Goal: Transaction & Acquisition: Purchase product/service

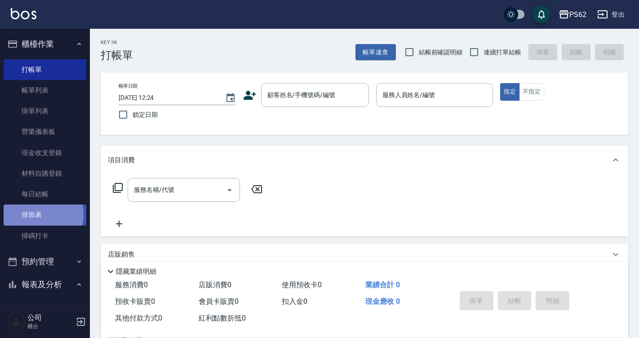
click at [40, 214] on link "排班表" at bounding box center [45, 214] width 83 height 21
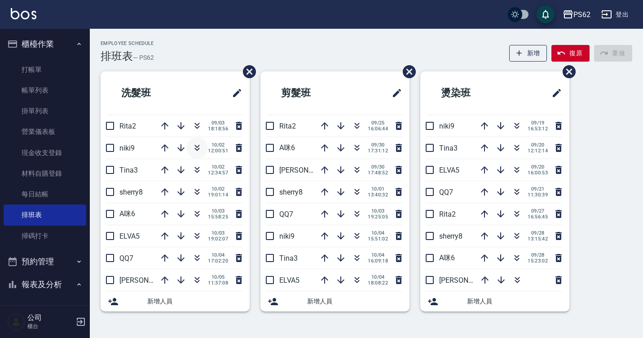
click at [197, 152] on icon "button" at bounding box center [197, 147] width 11 height 11
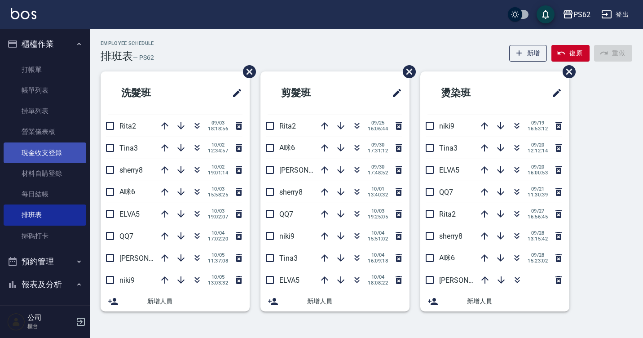
click at [57, 157] on link "現金收支登錄" at bounding box center [45, 152] width 83 height 21
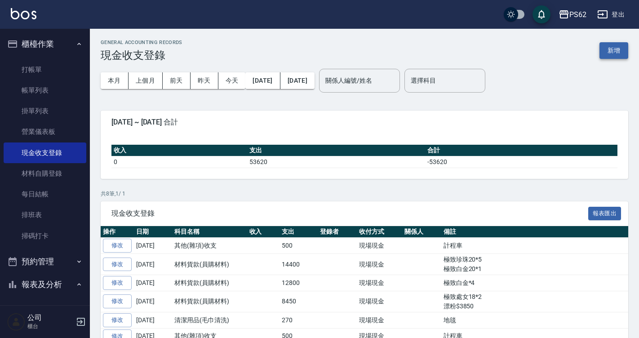
click at [604, 54] on button "新增" at bounding box center [613, 50] width 29 height 17
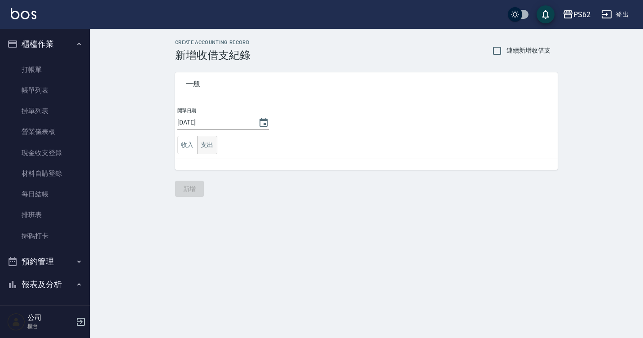
click at [204, 150] on button "支出" at bounding box center [207, 145] width 20 height 18
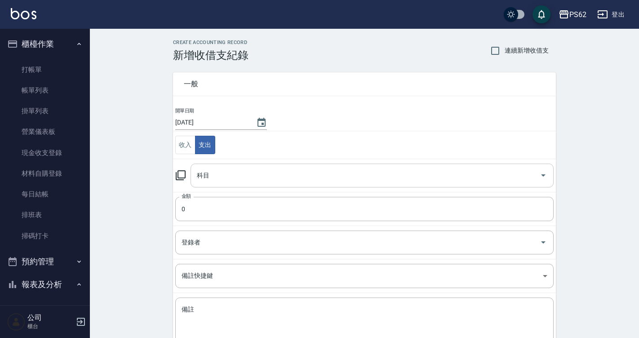
click at [216, 174] on input "科目" at bounding box center [364, 175] width 341 height 16
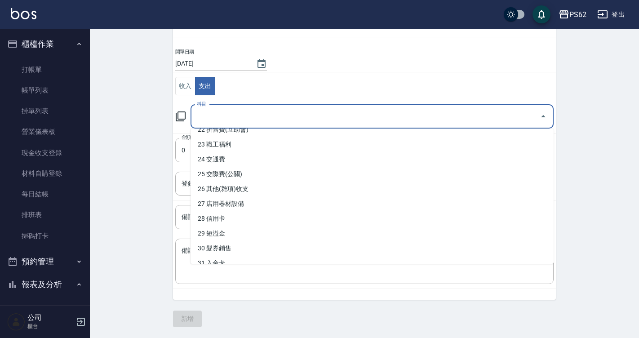
scroll to position [315, 0]
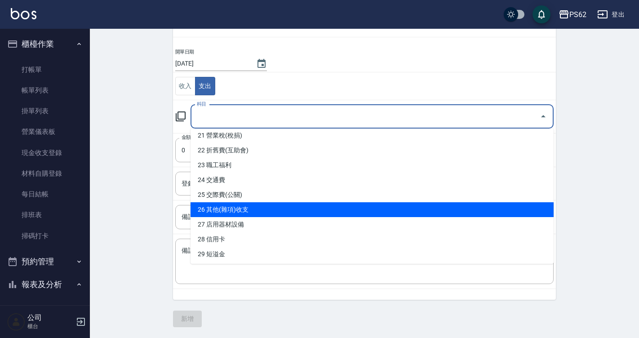
click at [242, 207] on li "26 其他(雜項)收支" at bounding box center [371, 209] width 363 height 15
type input "26 其他(雜項)收支"
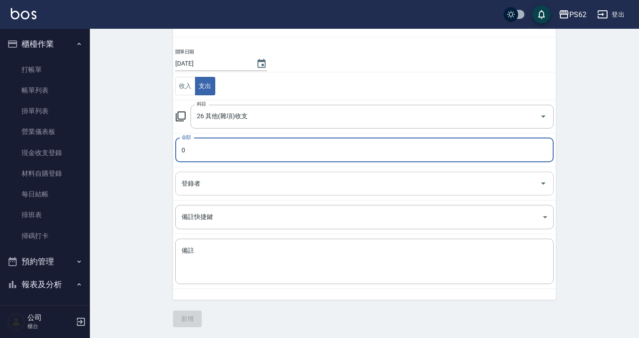
click at [205, 187] on input "登錄者" at bounding box center [357, 184] width 357 height 16
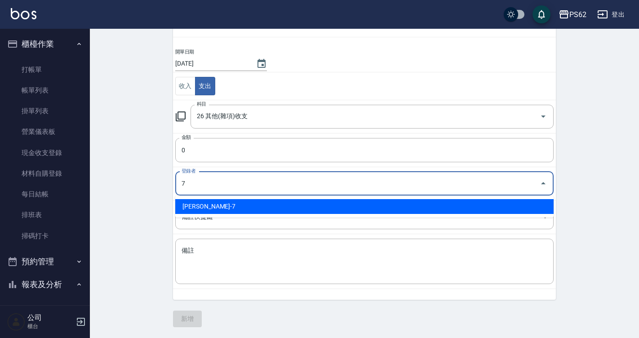
type input "[PERSON_NAME]-7"
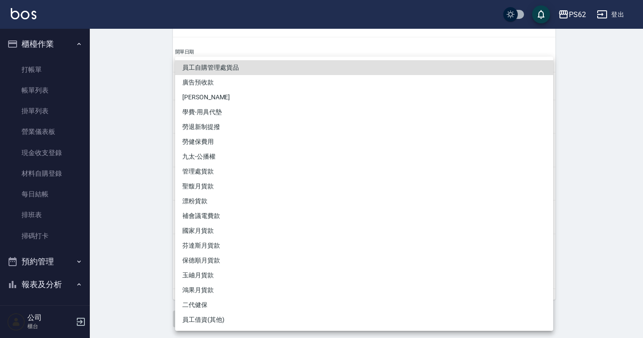
click at [144, 128] on div at bounding box center [321, 169] width 643 height 338
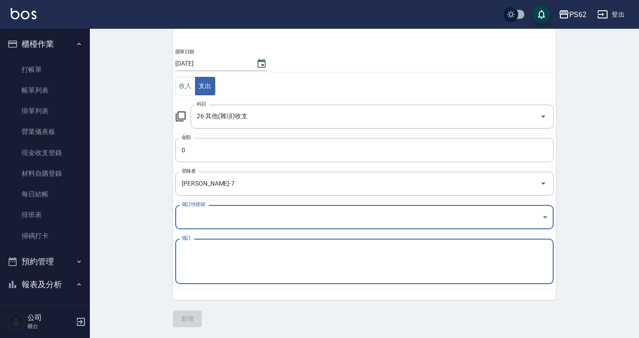
click at [224, 266] on textarea "備註" at bounding box center [364, 261] width 366 height 31
type textarea "金紙"
click at [228, 145] on input "0" at bounding box center [364, 150] width 378 height 24
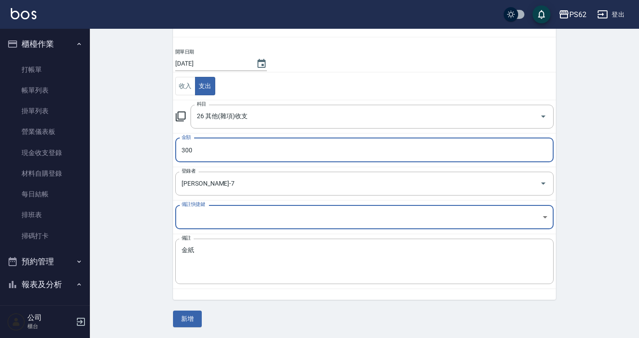
type input "300"
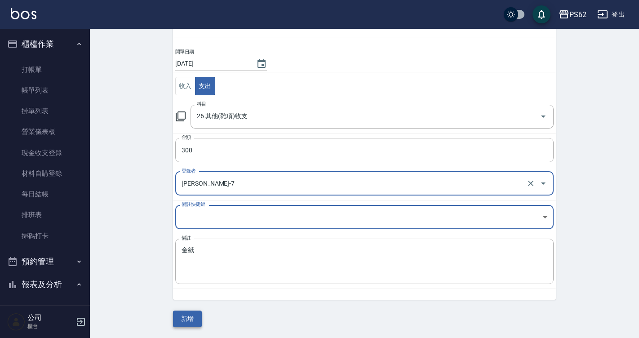
click at [187, 319] on button "新增" at bounding box center [187, 318] width 29 height 17
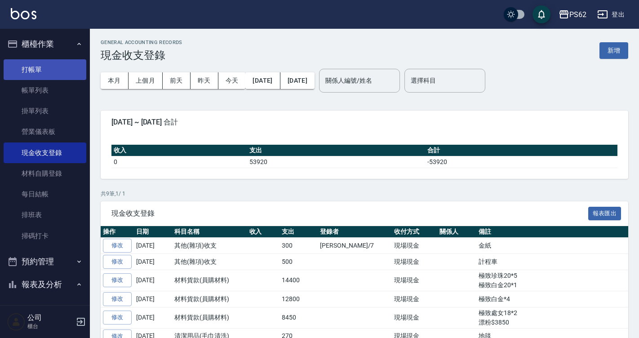
click at [39, 70] on link "打帳單" at bounding box center [45, 69] width 83 height 21
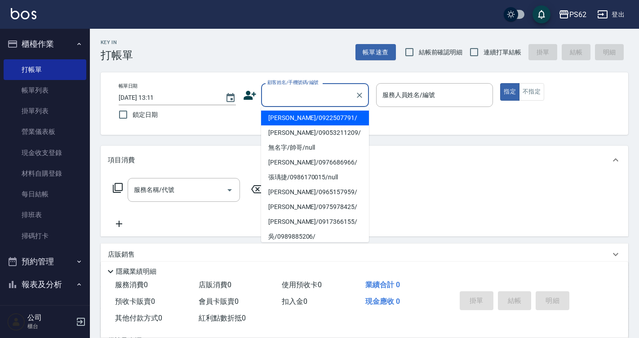
click at [294, 96] on input "顧客姓名/手機號碼/編號" at bounding box center [308, 95] width 86 height 16
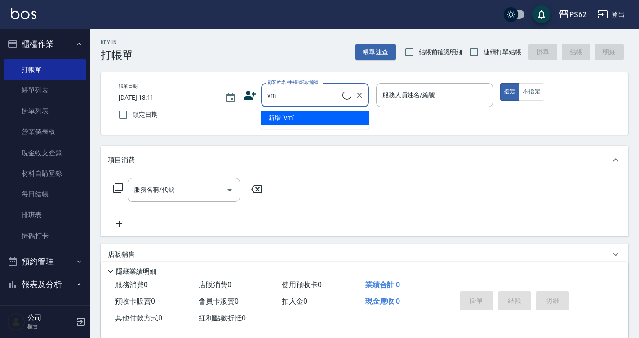
type input "v"
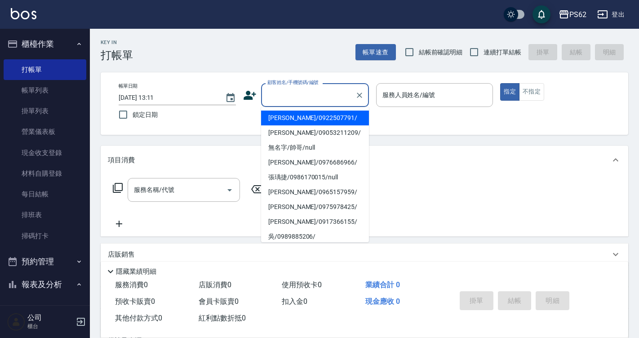
type input "v"
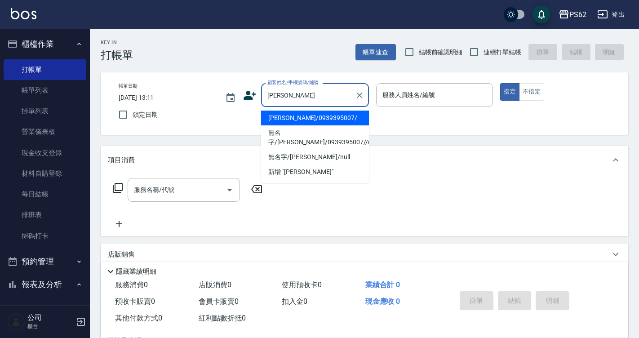
click at [286, 116] on li "[PERSON_NAME]/0939395007/" at bounding box center [315, 117] width 108 height 15
type input "[PERSON_NAME]/0939395007/"
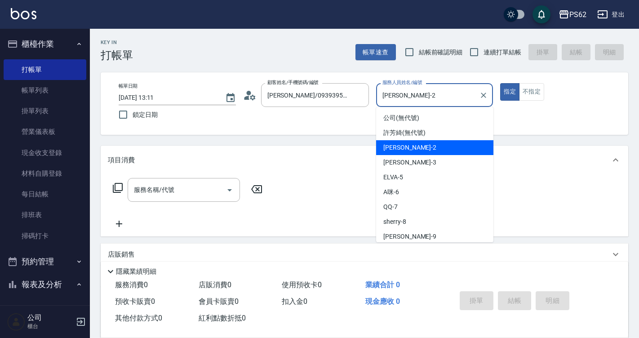
click at [419, 88] on input "[PERSON_NAME]-2" at bounding box center [428, 95] width 96 height 16
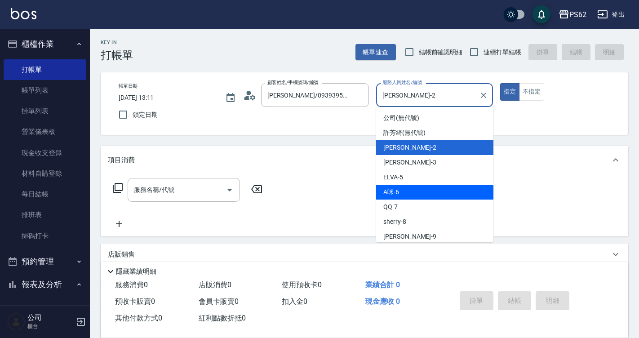
click at [405, 189] on div "A咪 -6" at bounding box center [434, 192] width 117 height 15
type input "A咪-6"
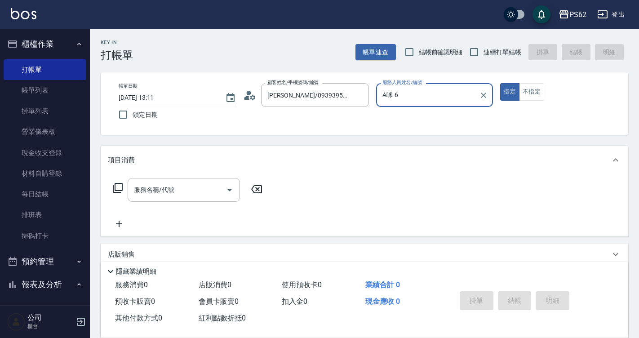
click at [118, 187] on icon at bounding box center [117, 187] width 11 height 11
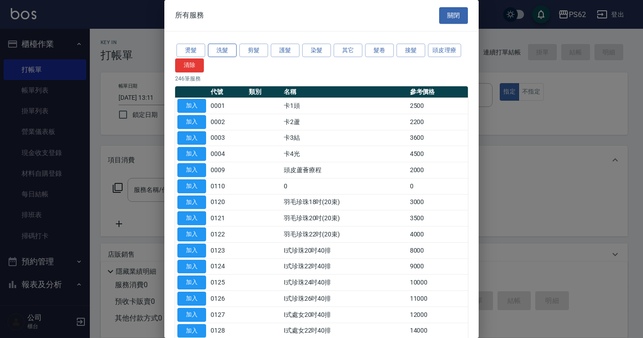
click at [221, 48] on button "洗髮" at bounding box center [222, 51] width 29 height 14
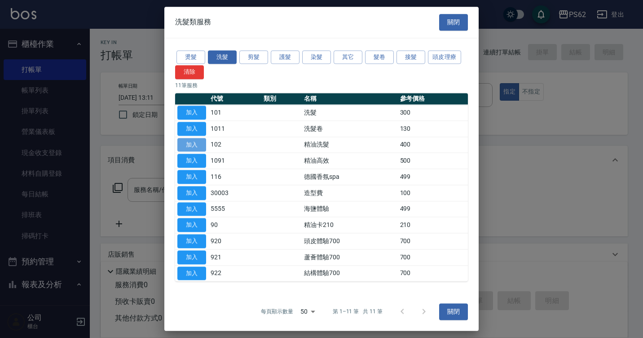
click at [206, 145] on button "加入" at bounding box center [191, 145] width 29 height 14
type input "精油洗髮(102)"
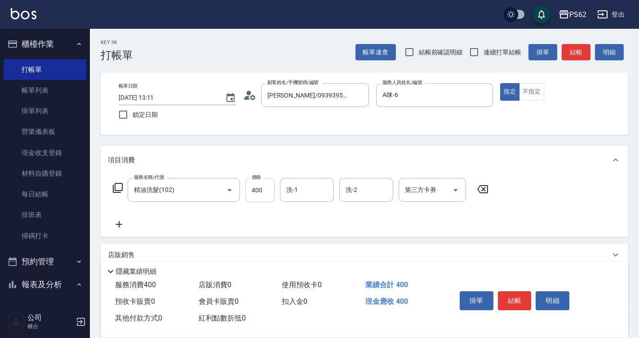
click at [268, 186] on input "400" at bounding box center [259, 190] width 29 height 24
type input "360"
type input "安安-28"
type input "Sunny-23"
click at [514, 296] on button "結帳" at bounding box center [515, 300] width 34 height 19
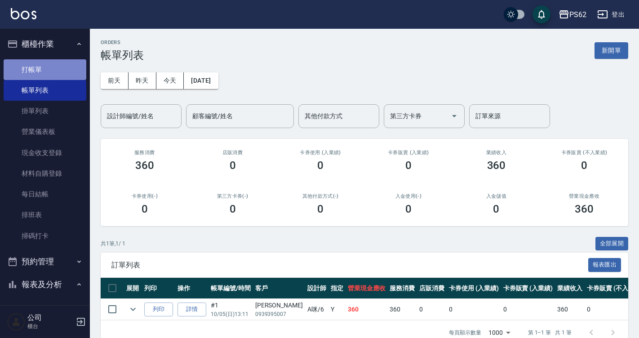
click at [55, 68] on link "打帳單" at bounding box center [45, 69] width 83 height 21
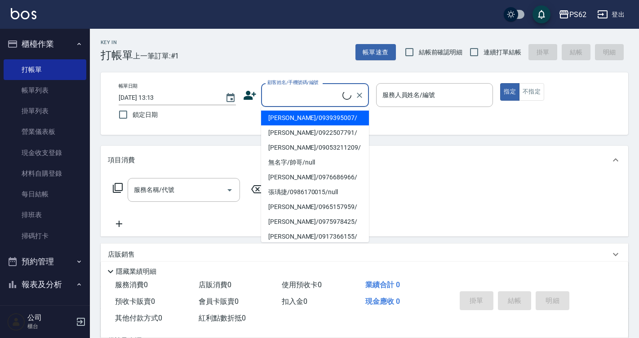
click at [278, 93] on input "顧客姓名/手機號碼/編號" at bounding box center [303, 95] width 77 height 16
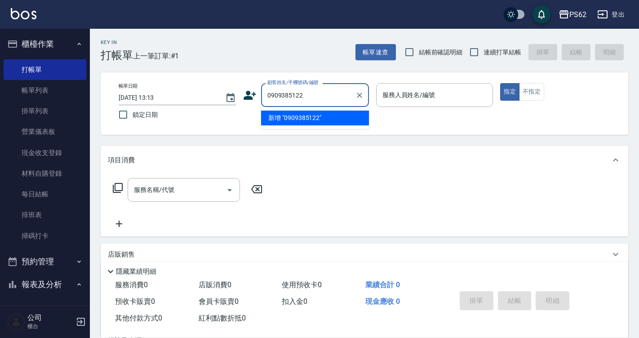
click at [309, 119] on li "新增 "0909385122"" at bounding box center [315, 117] width 108 height 15
type input "0909385122"
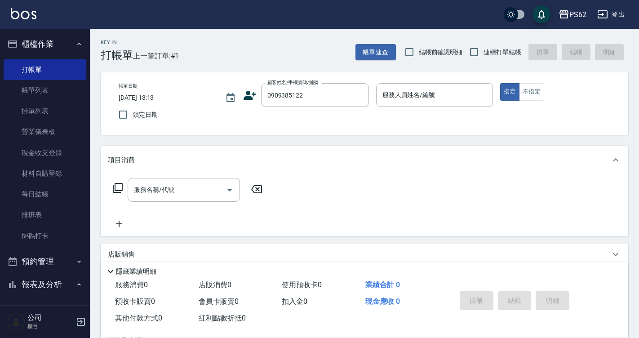
click at [252, 96] on icon at bounding box center [249, 94] width 13 height 13
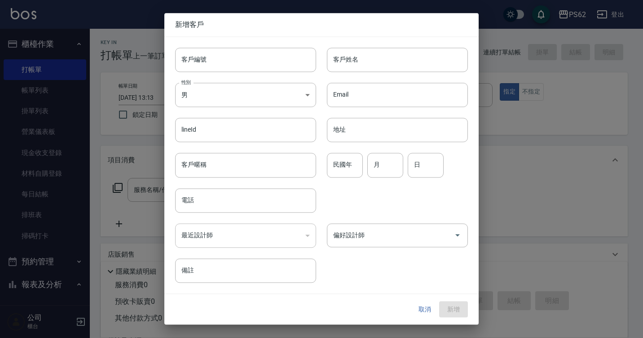
type input "0909385122"
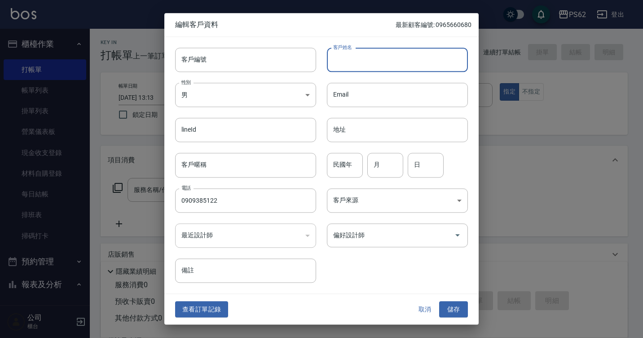
click at [379, 60] on input "客戶姓名" at bounding box center [397, 60] width 141 height 24
click at [336, 57] on input "皇氏" at bounding box center [397, 60] width 141 height 24
click at [345, 58] on input "黃氏" at bounding box center [397, 60] width 141 height 24
type input "[PERSON_NAME]"
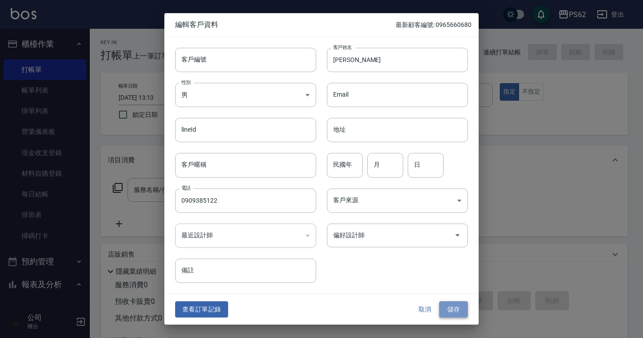
click at [453, 305] on button "儲存" at bounding box center [453, 309] width 29 height 17
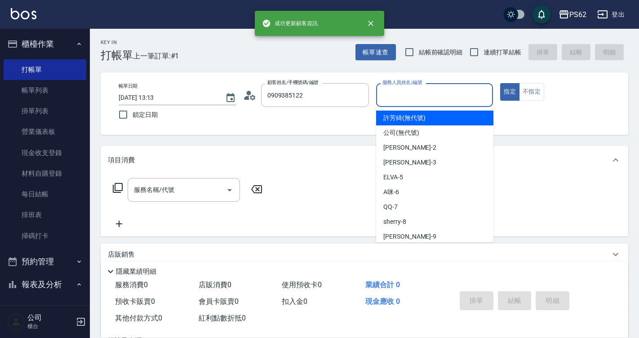
click at [401, 94] on input "服務人員姓名/編號" at bounding box center [434, 95] width 109 height 16
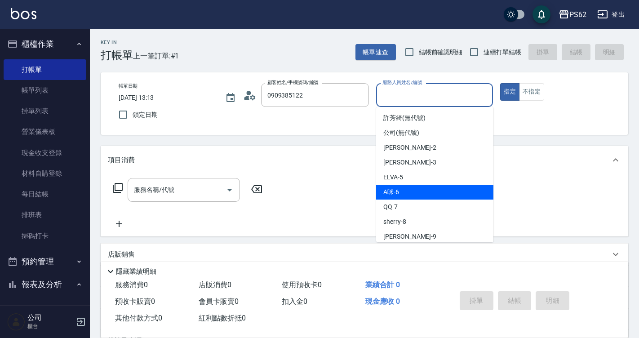
click at [404, 192] on div "A咪 -6" at bounding box center [434, 192] width 117 height 15
type input "A咪-6"
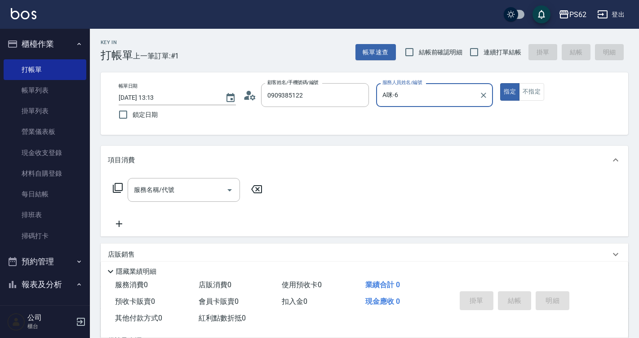
click at [118, 183] on icon at bounding box center [118, 188] width 10 height 10
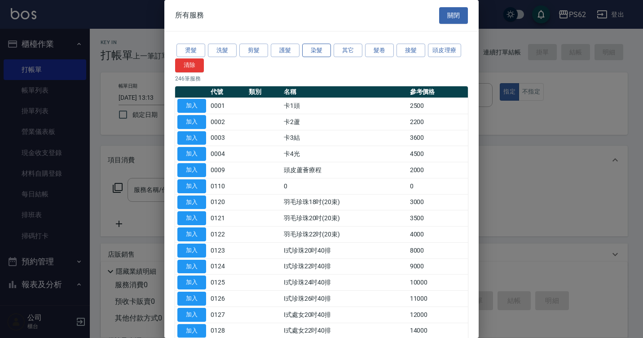
click at [330, 52] on button "染髮" at bounding box center [316, 51] width 29 height 14
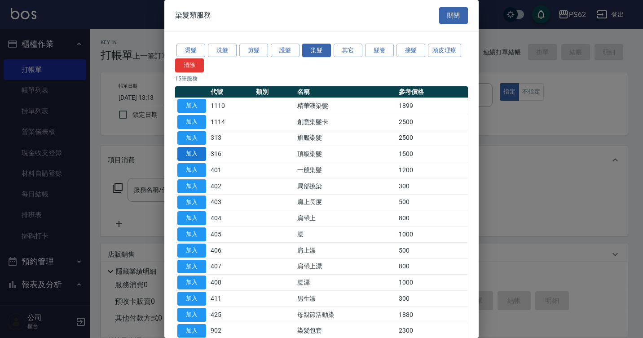
click at [198, 160] on button "加入" at bounding box center [191, 154] width 29 height 14
type input "頂級染髮(316)"
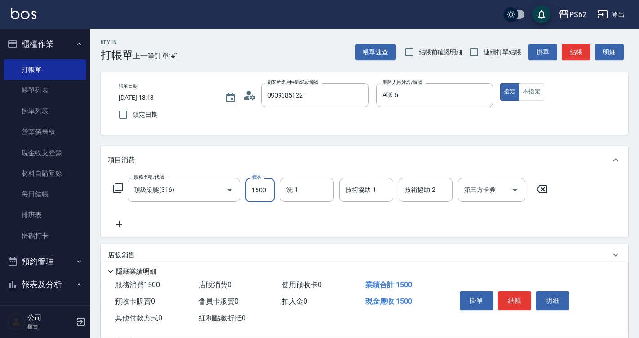
click at [268, 188] on input "1500" at bounding box center [259, 190] width 29 height 24
type input "3800"
click at [120, 184] on icon at bounding box center [117, 187] width 11 height 11
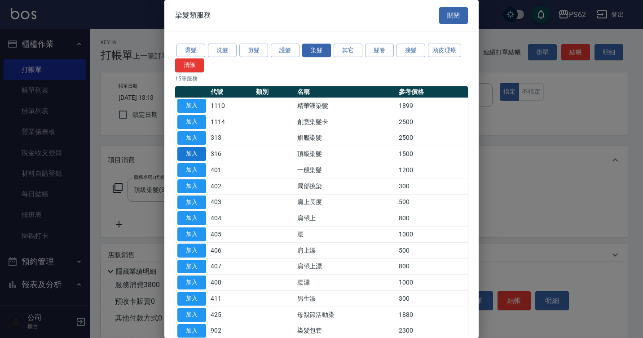
click at [190, 147] on button "加入" at bounding box center [191, 154] width 29 height 14
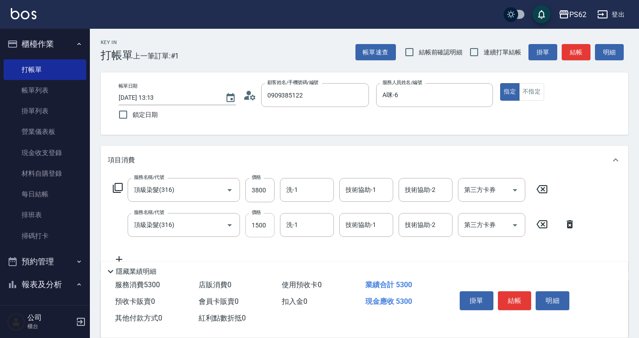
click at [267, 221] on input "1500" at bounding box center [259, 225] width 29 height 24
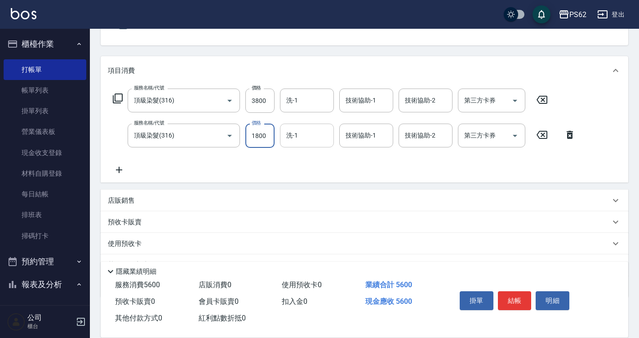
scroll to position [90, 0]
type input "1800"
click at [114, 201] on p "店販銷售" at bounding box center [121, 199] width 27 height 9
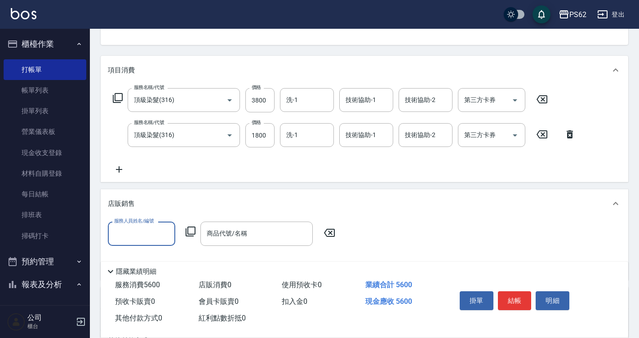
scroll to position [0, 0]
click at [135, 230] on input "服務人員姓名/編號" at bounding box center [141, 233] width 59 height 16
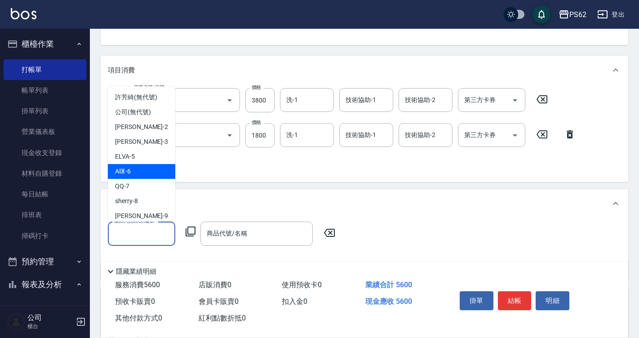
click at [148, 171] on div "A咪 -6" at bounding box center [141, 171] width 67 height 15
type input "A咪-6"
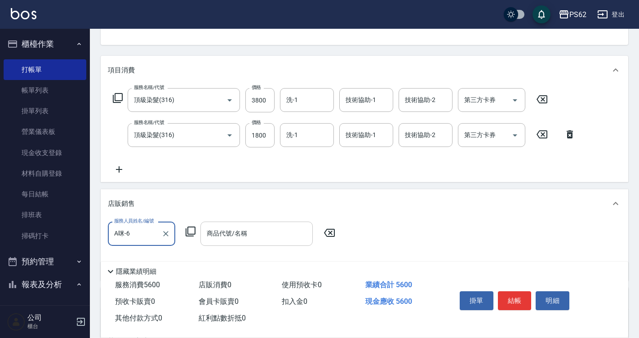
click at [224, 236] on div "商品代號/名稱 商品代號/名稱" at bounding box center [256, 233] width 112 height 24
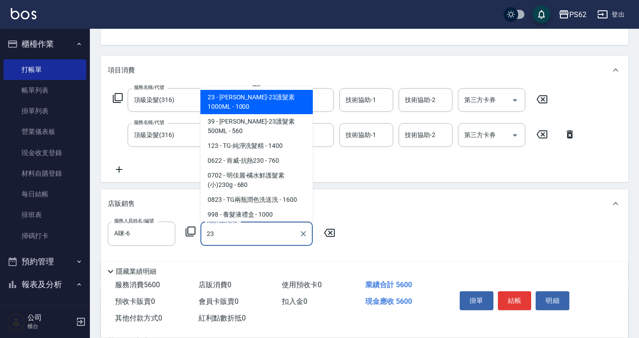
type input "[PERSON_NAME]-23護髮素1000ML"
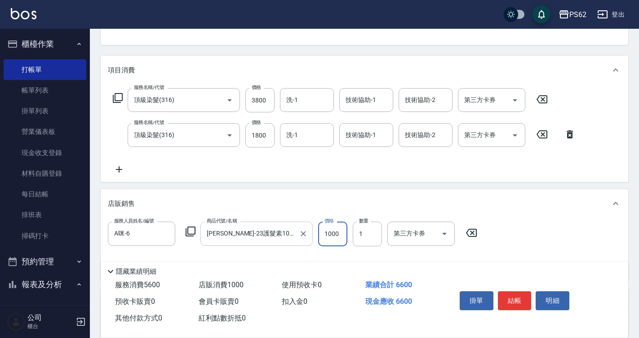
click at [304, 234] on icon "Clear" at bounding box center [302, 233] width 5 height 5
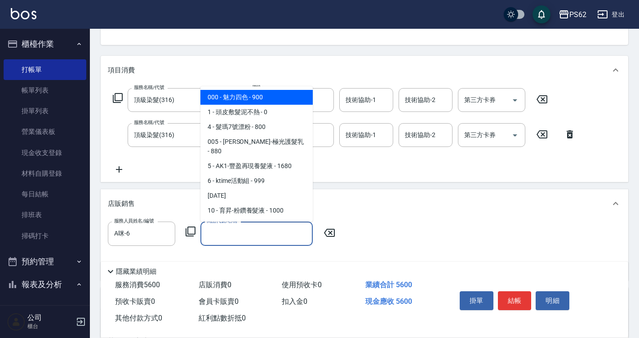
click at [294, 237] on input "商品代號/名稱" at bounding box center [256, 233] width 104 height 16
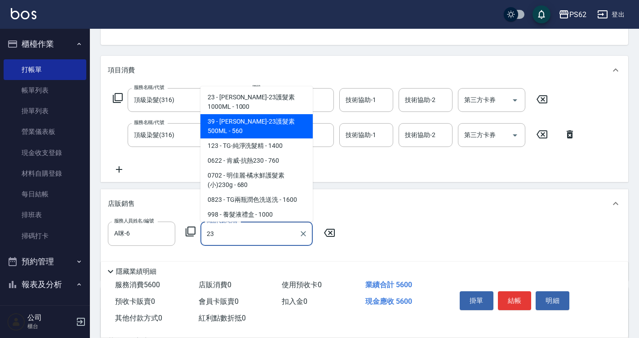
click at [278, 128] on span "39 - [PERSON_NAME]-23護髮素500ML - 560" at bounding box center [256, 126] width 112 height 24
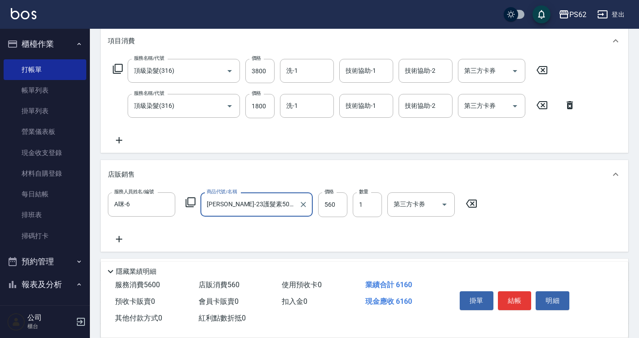
scroll to position [135, 0]
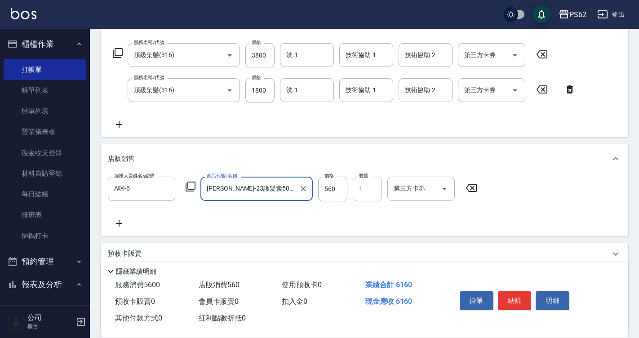
type input "[PERSON_NAME]-23護髮素500ML"
click at [118, 221] on icon at bounding box center [119, 223] width 22 height 11
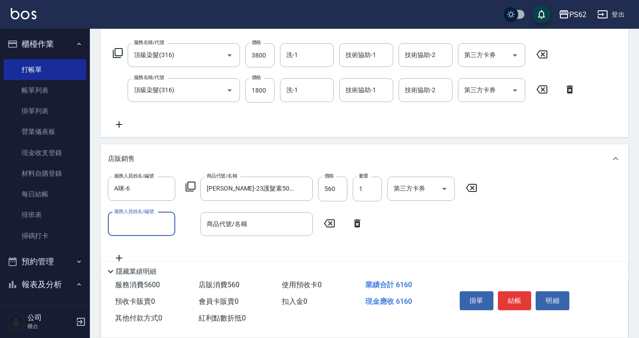
click at [134, 219] on input "服務人員姓名/編號" at bounding box center [141, 224] width 59 height 16
type input "髮"
click at [147, 232] on div "髮 服務人員姓名/編號" at bounding box center [141, 224] width 67 height 24
click at [169, 223] on icon "Clear" at bounding box center [165, 223] width 9 height 9
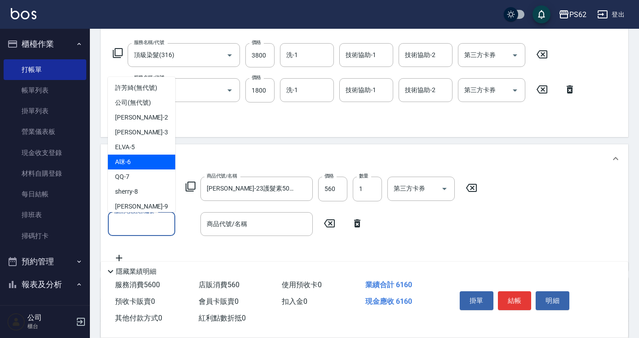
click at [141, 166] on div "A咪 -6" at bounding box center [141, 161] width 67 height 15
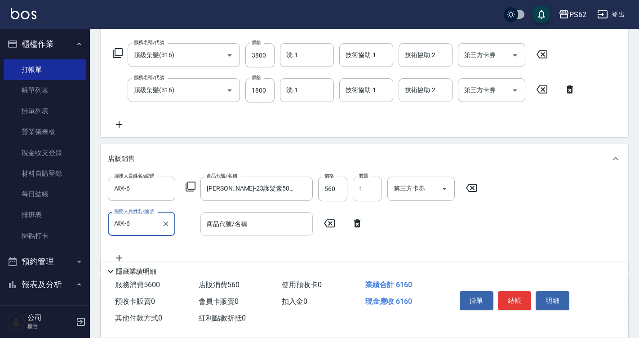
type input "A咪-6"
click at [228, 226] on input "商品代號/名稱" at bounding box center [256, 224] width 104 height 16
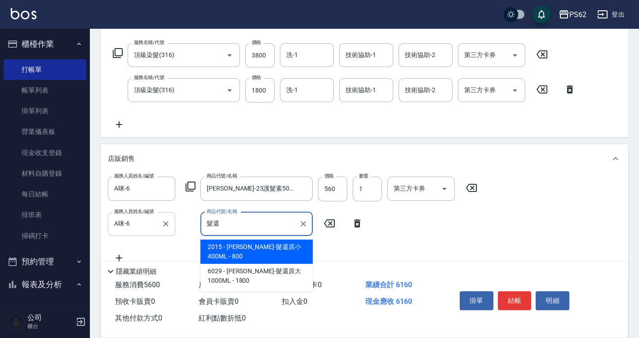
type input "養髮液禮盒"
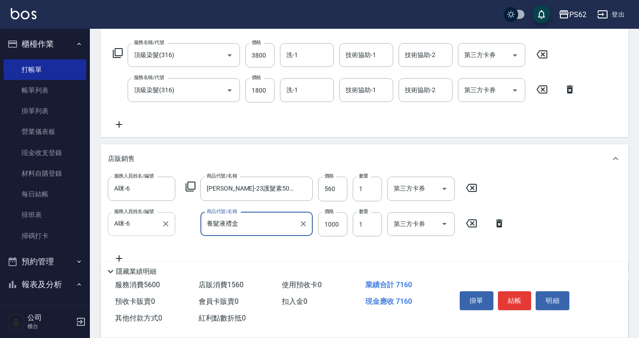
click at [309, 225] on div "養髮液禮盒 商品代號/名稱" at bounding box center [256, 224] width 112 height 24
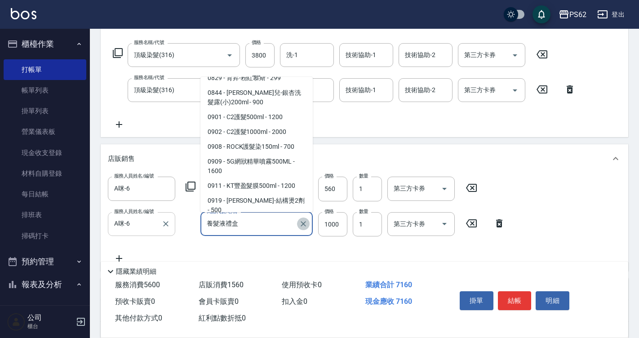
click at [297, 223] on button "Clear" at bounding box center [303, 223] width 13 height 13
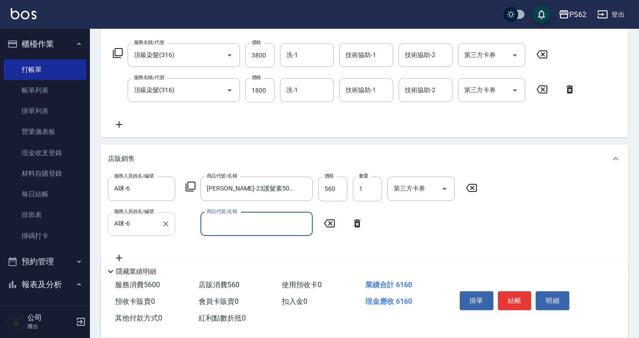
click at [291, 222] on input "商品代號/名稱" at bounding box center [256, 224] width 104 height 16
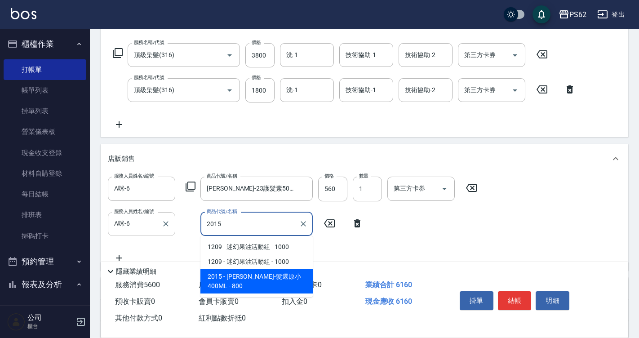
type input "[PERSON_NAME]-髮還原小 400ML"
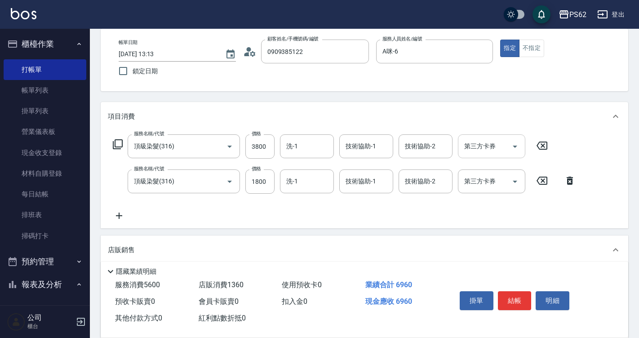
scroll to position [135, 0]
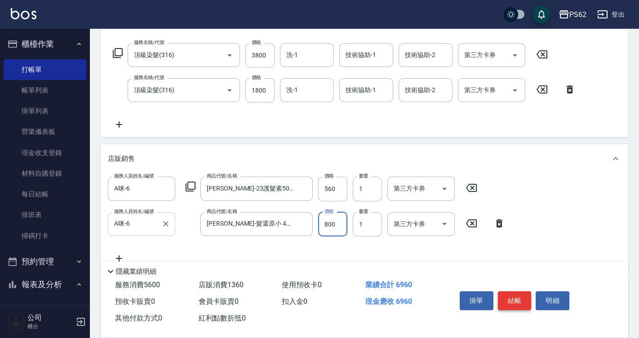
click at [518, 299] on button "結帳" at bounding box center [515, 300] width 34 height 19
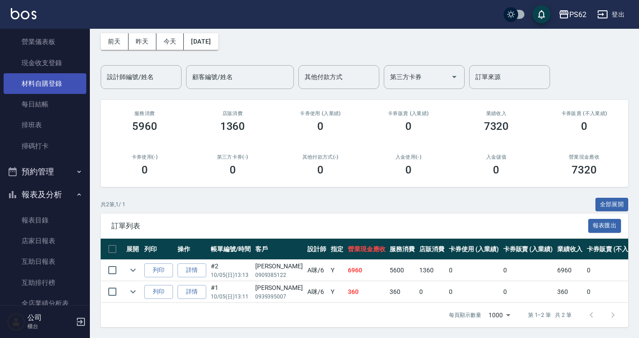
scroll to position [180, 0]
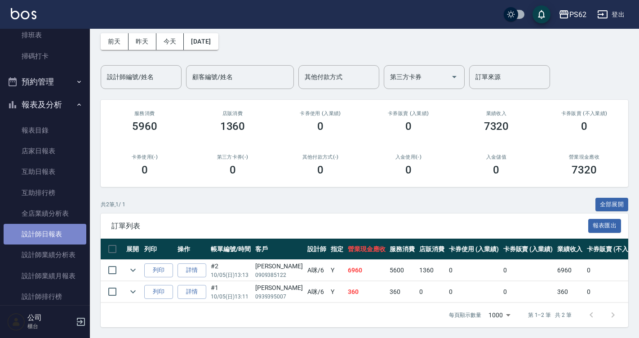
drag, startPoint x: 49, startPoint y: 229, endPoint x: 41, endPoint y: 227, distance: 8.8
click at [49, 229] on link "設計師日報表" at bounding box center [45, 234] width 83 height 21
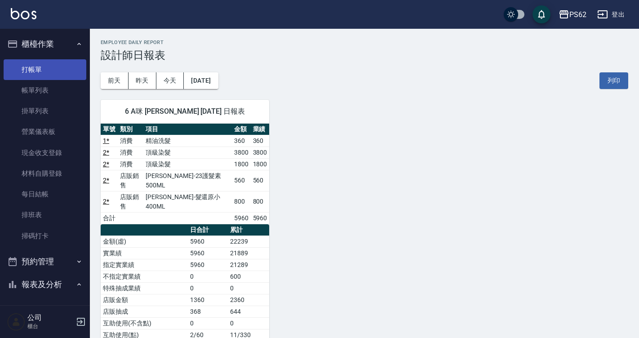
click at [60, 68] on link "打帳單" at bounding box center [45, 69] width 83 height 21
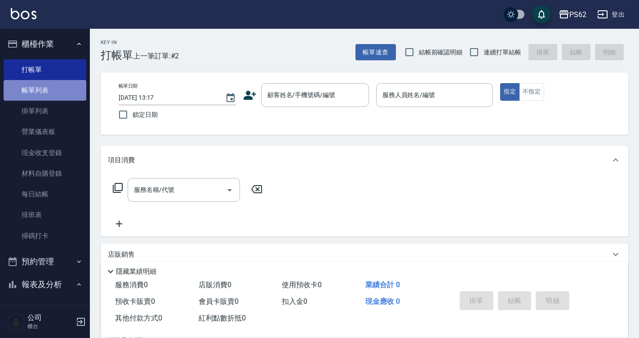
click at [61, 87] on link "帳單列表" at bounding box center [45, 90] width 83 height 21
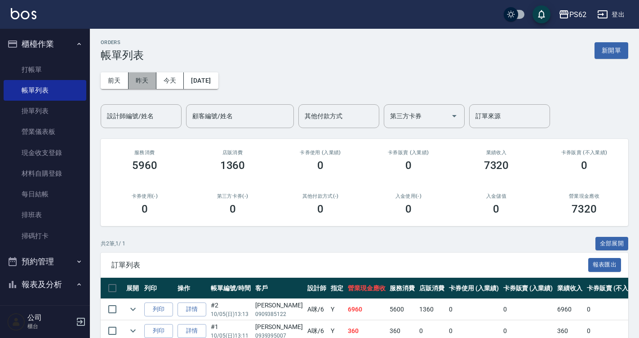
click at [145, 85] on button "昨天" at bounding box center [142, 80] width 28 height 17
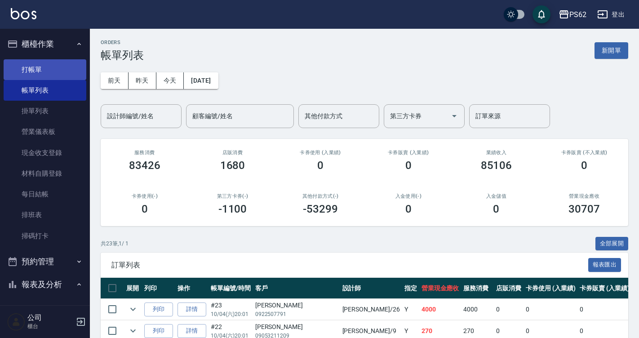
click at [66, 66] on link "打帳單" at bounding box center [45, 69] width 83 height 21
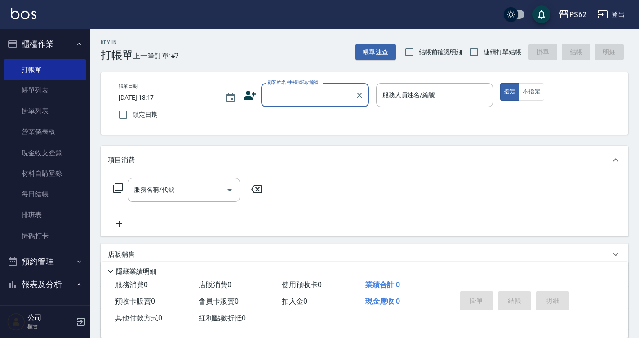
drag, startPoint x: 52, startPoint y: 216, endPoint x: 117, endPoint y: 194, distance: 68.9
click at [52, 216] on link "排班表" at bounding box center [45, 214] width 83 height 21
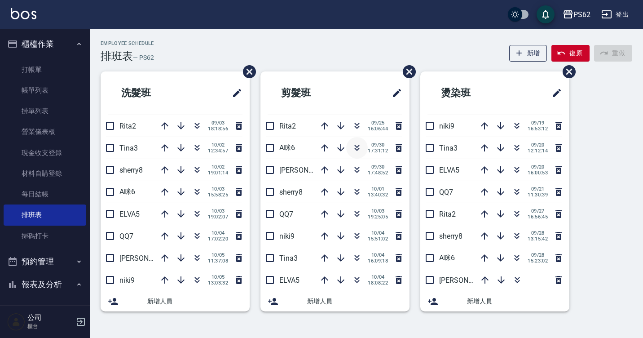
click at [352, 149] on icon "button" at bounding box center [357, 147] width 11 height 11
